Goal: Task Accomplishment & Management: Manage account settings

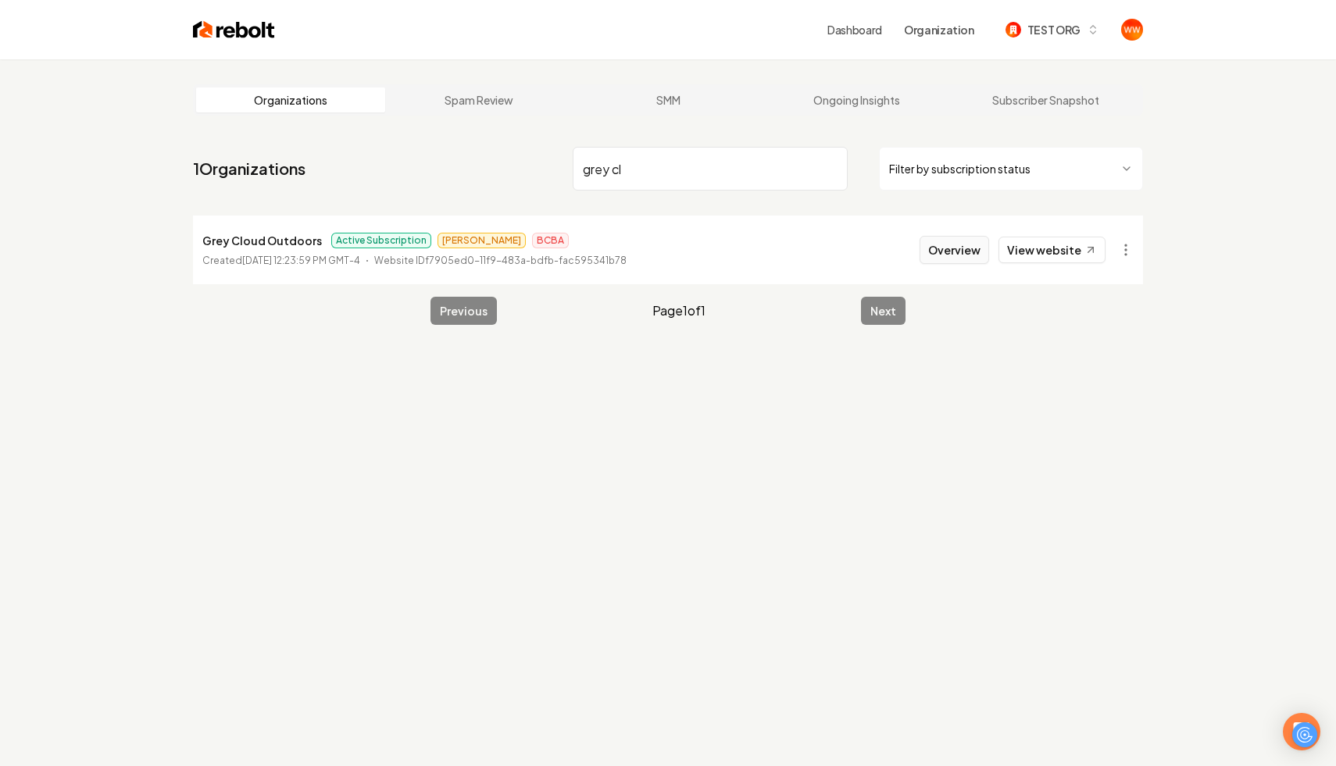
type input "grey cl"
click at [958, 255] on button "Overview" at bounding box center [954, 250] width 70 height 28
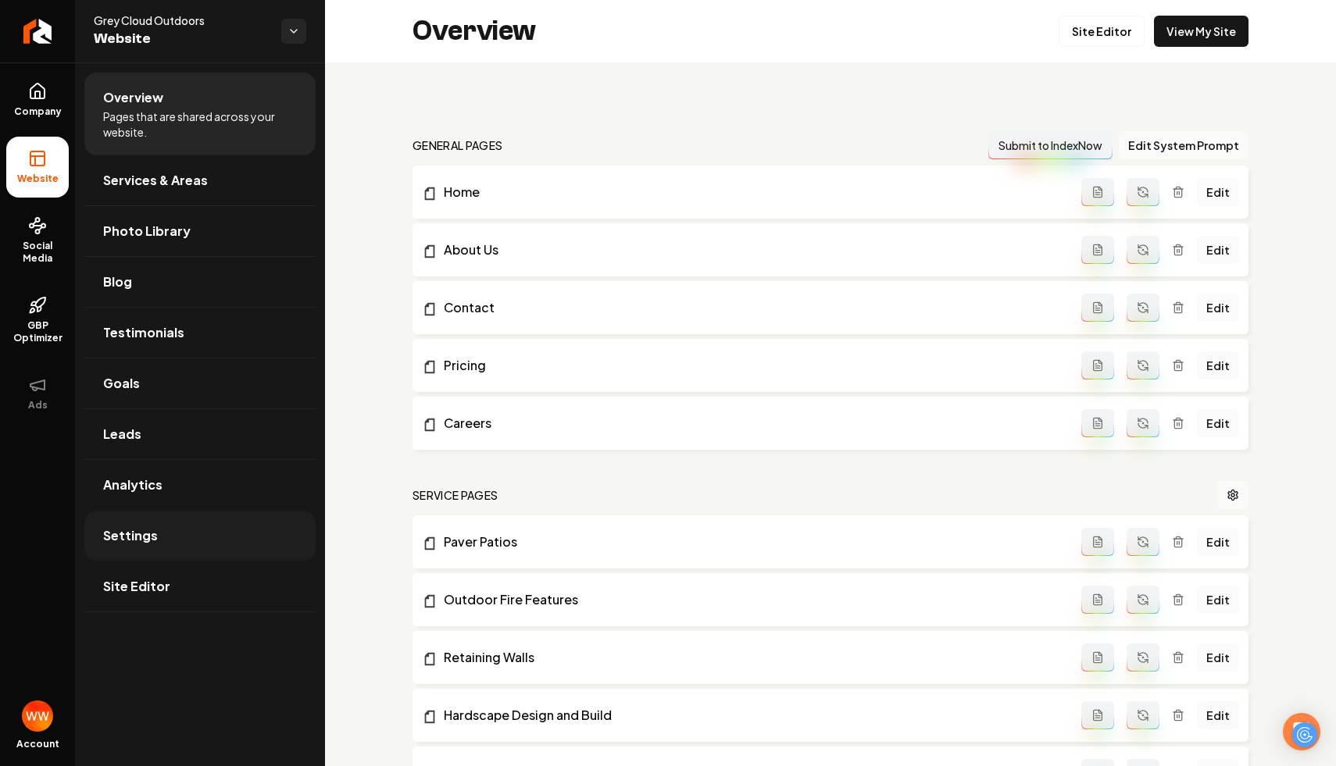
click at [203, 537] on link "Settings" at bounding box center [199, 536] width 231 height 50
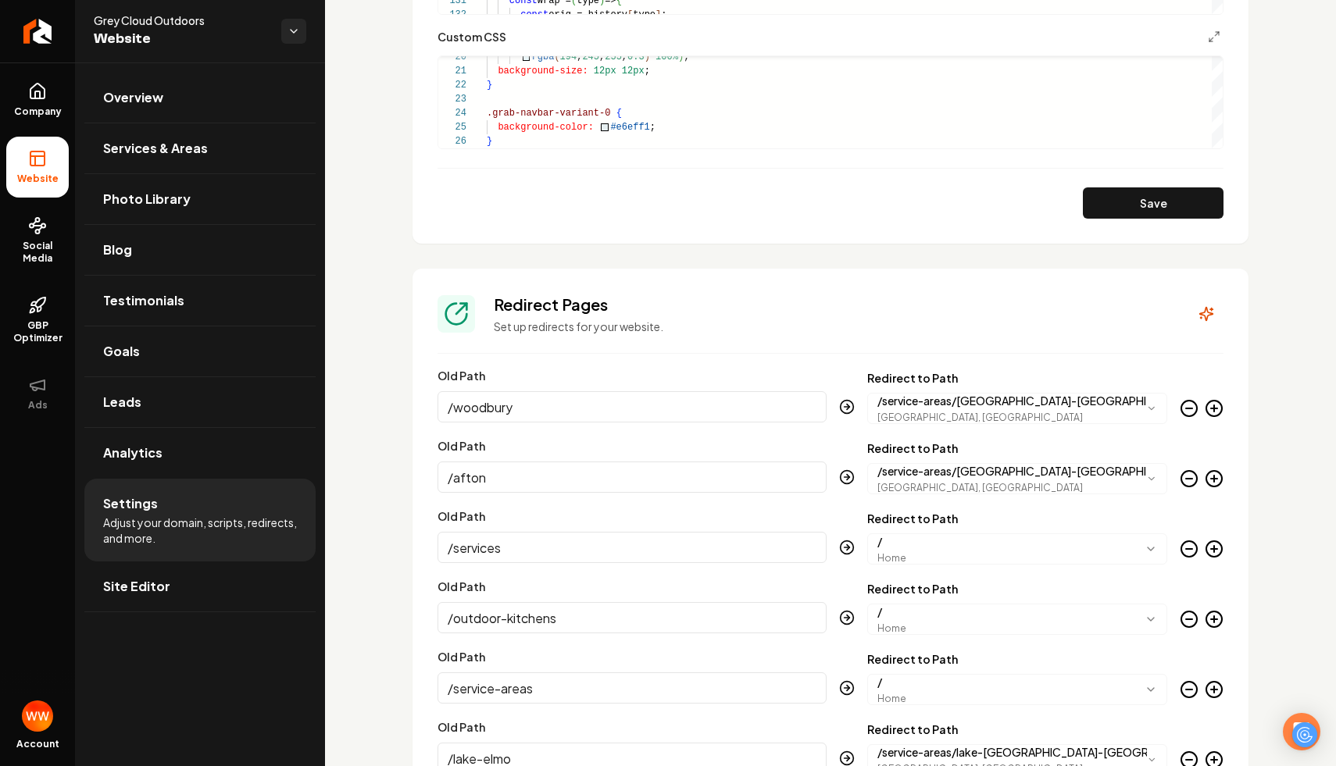
scroll to position [1521, 0]
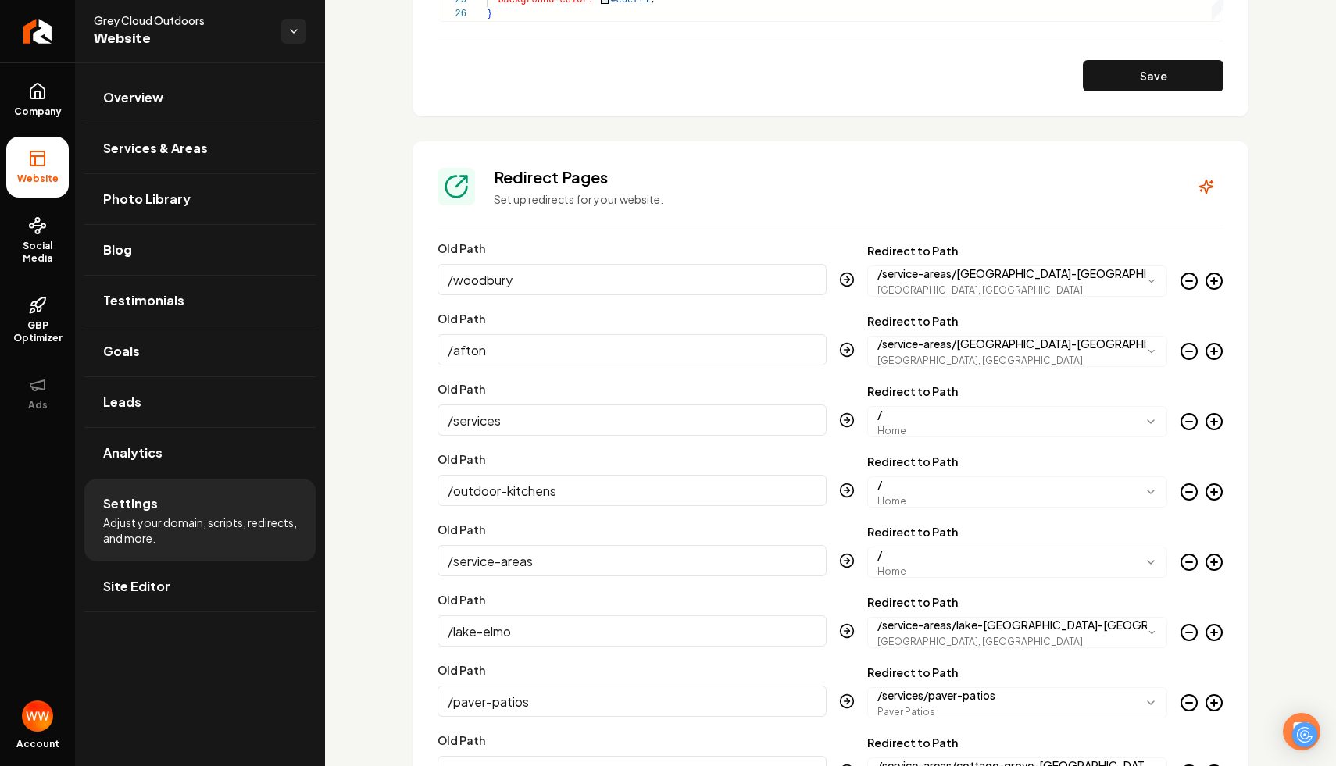
click at [544, 284] on input "/woodbury" at bounding box center [631, 279] width 389 height 31
click at [409, 349] on div "Custom domain Connect and configure a custom domain. Domain Connected [DOMAIN_N…" at bounding box center [830, 92] width 1011 height 3100
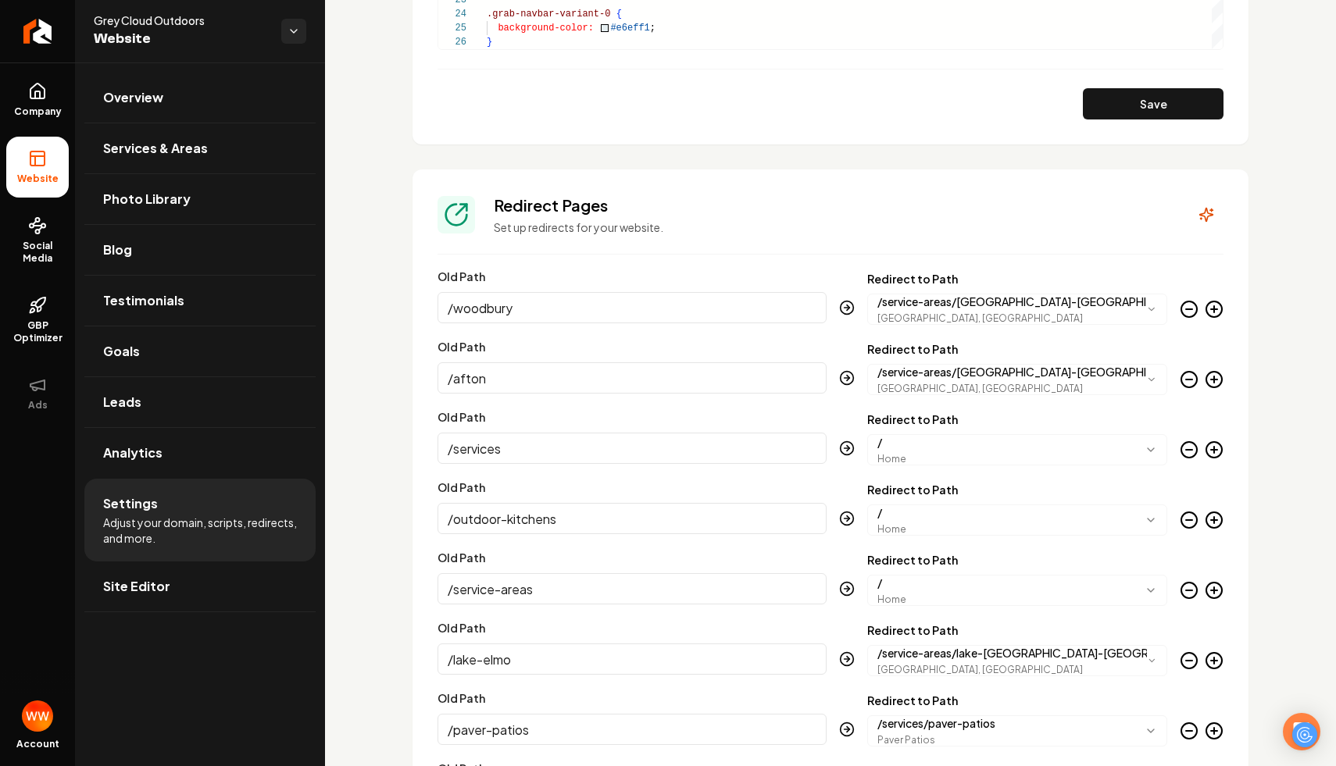
scroll to position [1494, 0]
click at [1001, 193] on section "**********" at bounding box center [830, 751] width 836 height 1164
click at [616, 159] on div "Custom domain Connect and configure a custom domain. Domain Connected [DOMAIN_N…" at bounding box center [830, 119] width 1011 height 3100
